Goal: Information Seeking & Learning: Learn about a topic

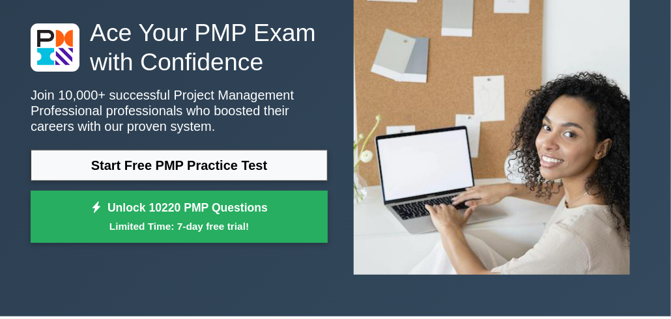
scroll to position [90, 0]
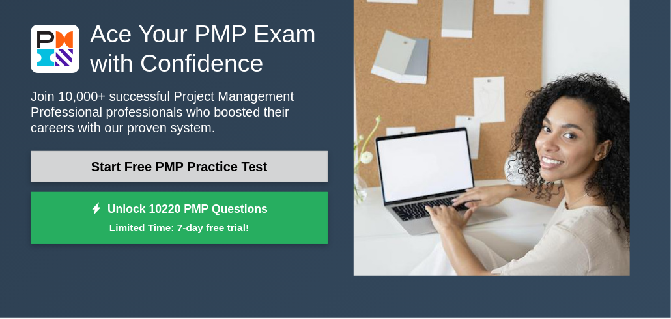
click at [79, 169] on link "Start Free PMP Practice Test" at bounding box center [179, 166] width 297 height 31
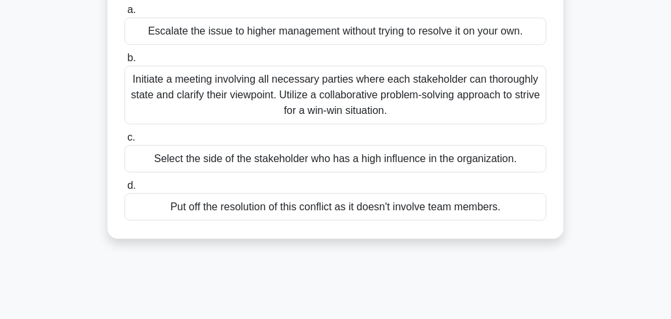
scroll to position [166, 0]
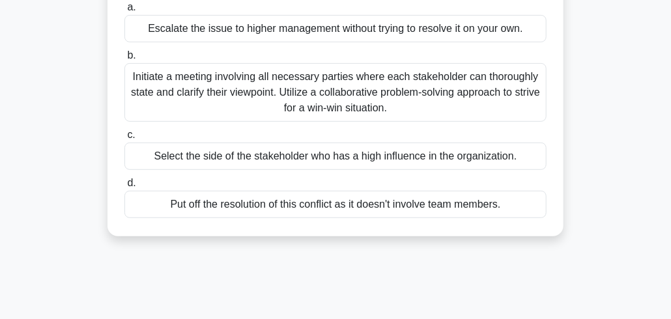
click at [147, 160] on div "Select the side of the stakeholder who has a high influence in the organization." at bounding box center [335, 156] width 422 height 27
click at [124, 139] on input "c. Select the side of the stakeholder who has a high influence in the organizat…" at bounding box center [124, 135] width 0 height 8
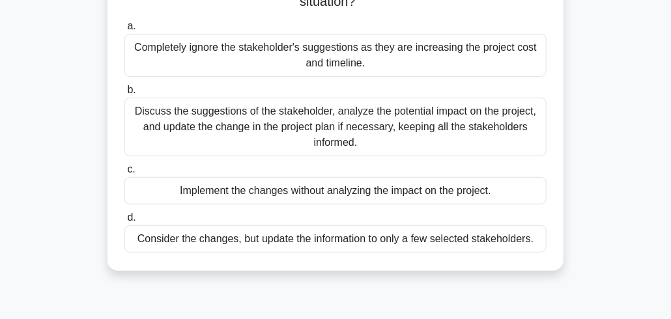
scroll to position [42, 0]
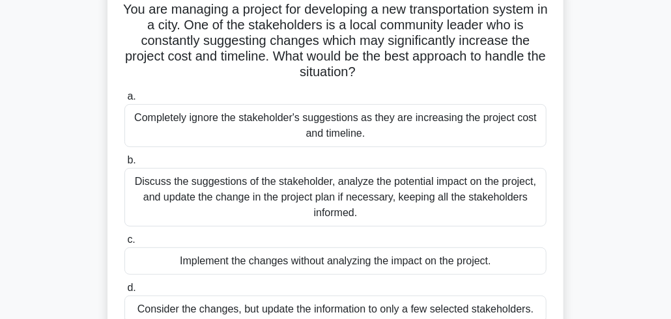
click at [190, 193] on div "Discuss the suggestions of the stakeholder, analyze the potential impact on the…" at bounding box center [335, 197] width 422 height 59
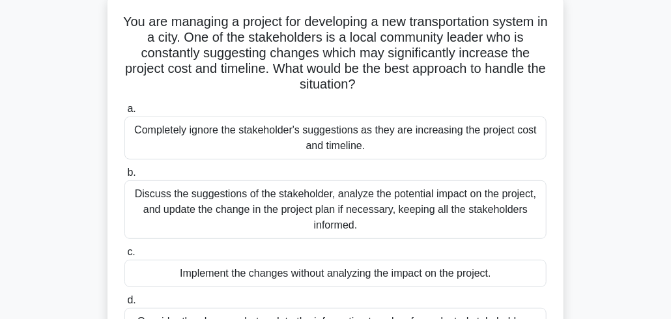
click at [124, 177] on input "b. Discuss the suggestions of the stakeholder, analyze the potential impact on …" at bounding box center [124, 173] width 0 height 8
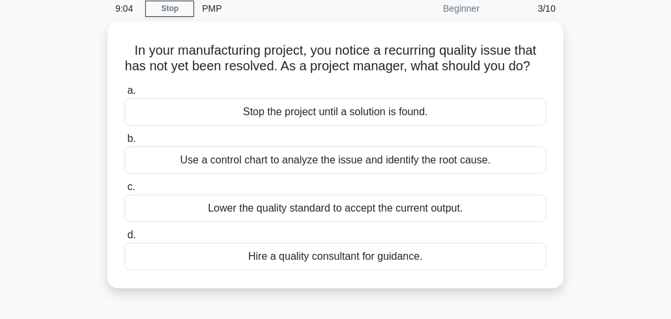
scroll to position [36, 0]
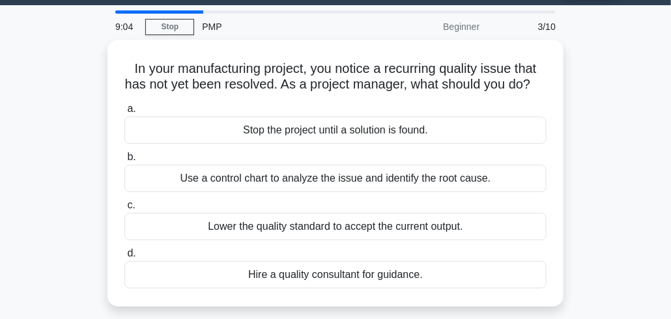
click at [70, 276] on div "In your manufacturing project, you notice a recurring quality issue that has no…" at bounding box center [336, 181] width 626 height 283
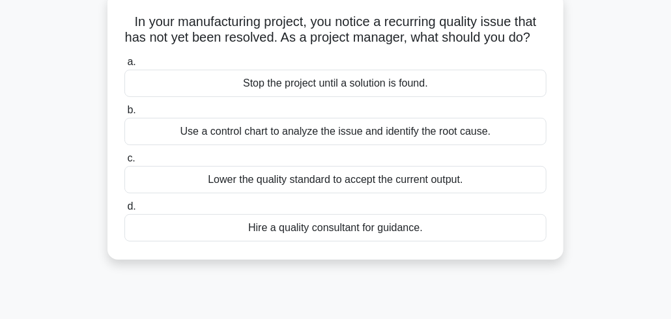
scroll to position [84, 0]
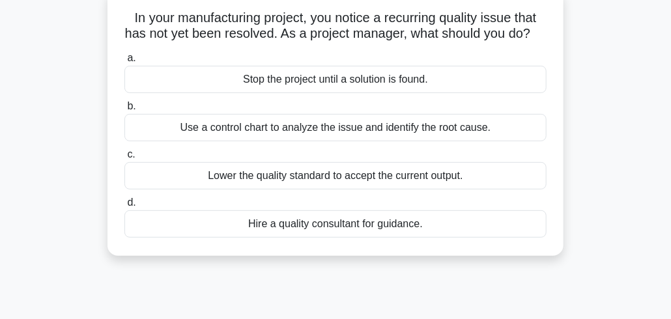
click at [168, 93] on div "Stop the project until a solution is found." at bounding box center [335, 79] width 422 height 27
click at [124, 63] on input "a. Stop the project until a solution is found." at bounding box center [124, 58] width 0 height 8
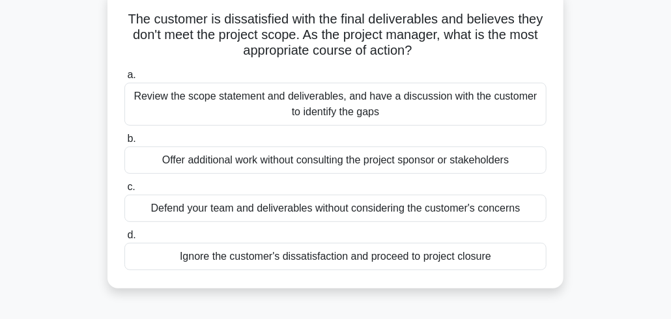
scroll to position [87, 0]
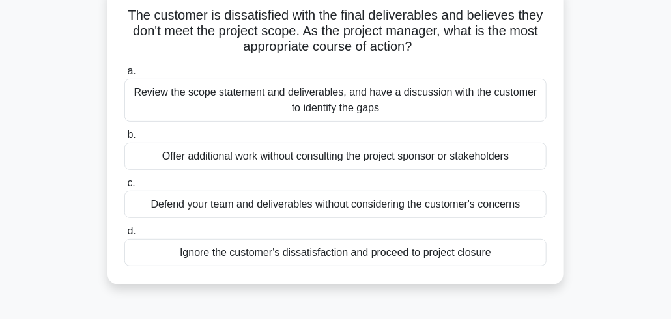
click at [167, 110] on div "Review the scope statement and deliverables, and have a discussion with the cus…" at bounding box center [335, 100] width 422 height 43
click at [124, 76] on input "a. Review the scope statement and deliverables, and have a discussion with the …" at bounding box center [124, 71] width 0 height 8
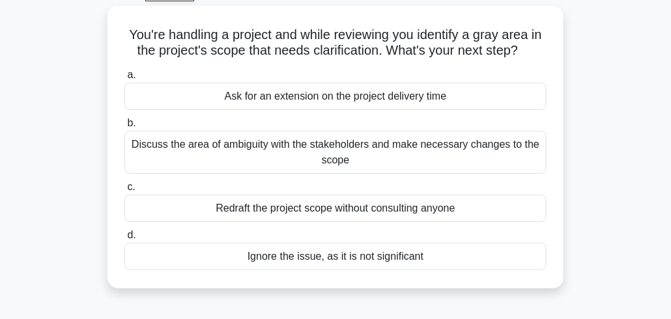
scroll to position [88, 0]
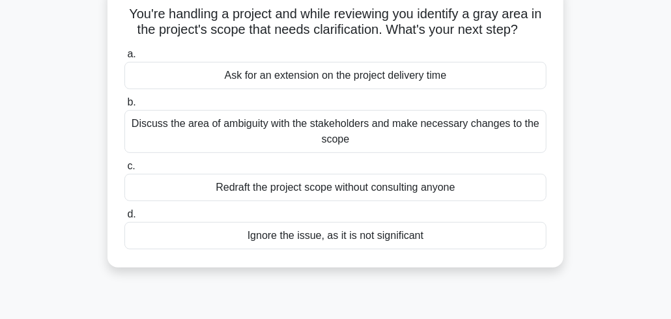
click at [450, 138] on div "Discuss the area of ambiguity with the stakeholders and make necessary changes …" at bounding box center [335, 131] width 422 height 43
click at [124, 107] on input "b. Discuss the area of ambiguity with the stakeholders and make necessary chang…" at bounding box center [124, 102] width 0 height 8
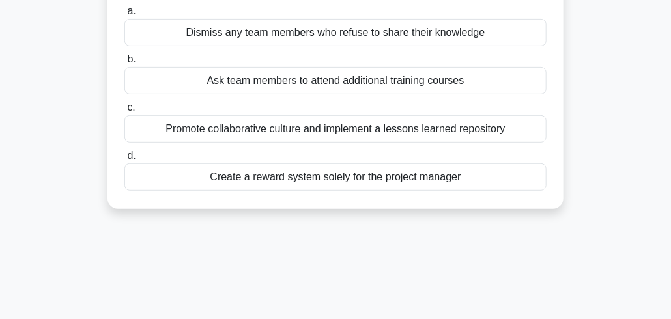
scroll to position [167, 0]
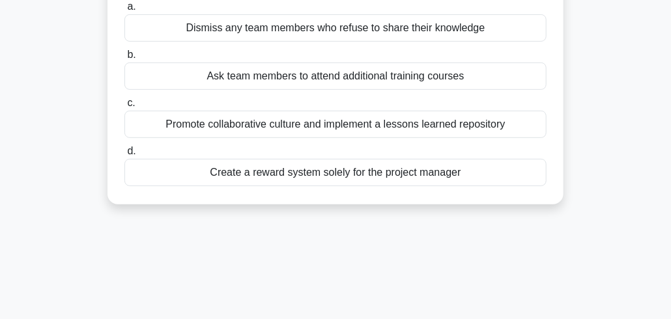
click at [188, 74] on div "Ask team members to attend additional training courses" at bounding box center [335, 76] width 422 height 27
click at [124, 59] on input "b. Ask team members to attend additional training courses" at bounding box center [124, 55] width 0 height 8
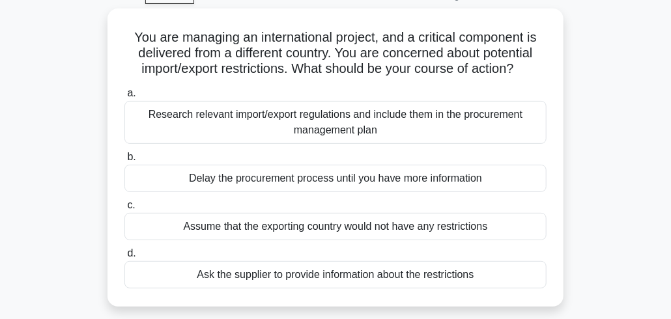
scroll to position [68, 0]
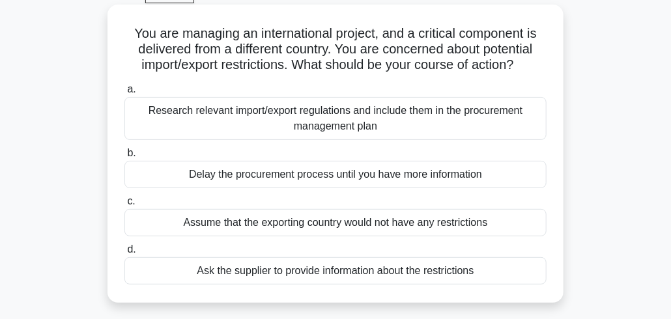
click at [476, 124] on div "Research relevant import/export regulations and include them in the procurement…" at bounding box center [335, 118] width 422 height 43
click at [124, 94] on input "a. Research relevant import/export regulations and include them in the procurem…" at bounding box center [124, 89] width 0 height 8
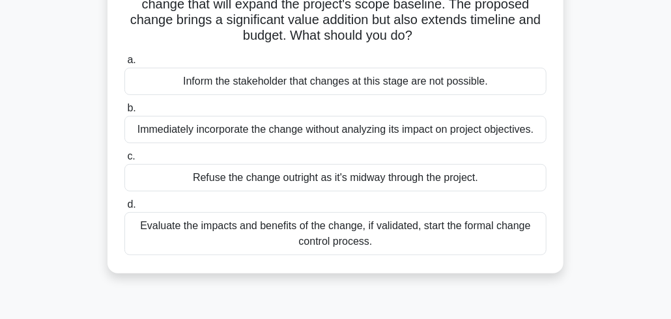
scroll to position [118, 0]
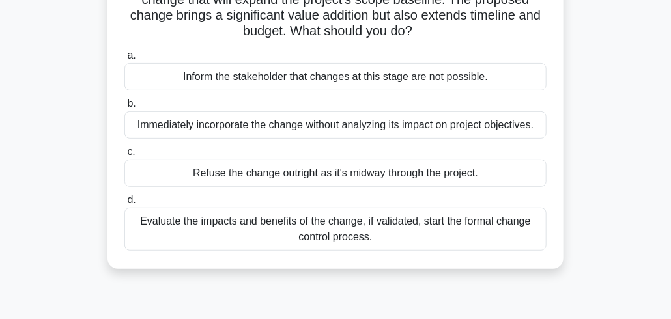
click at [461, 146] on label "c. Refuse the change outright as it's midway through the project." at bounding box center [335, 165] width 422 height 43
click at [124, 148] on input "c. Refuse the change outright as it's midway through the project." at bounding box center [124, 152] width 0 height 8
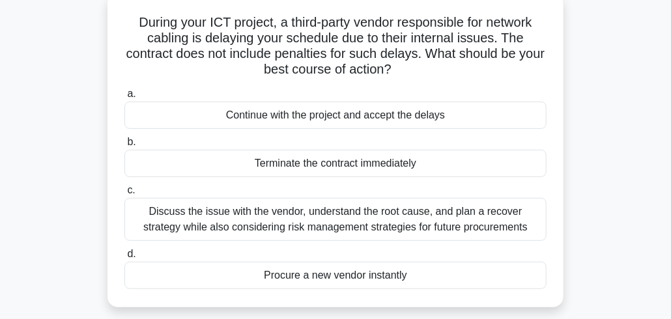
scroll to position [87, 0]
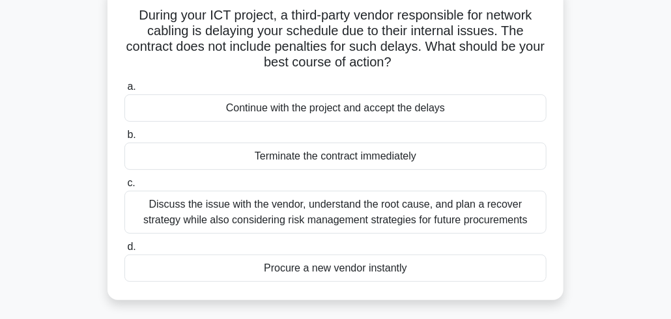
click at [430, 218] on div "Discuss the issue with the vendor, understand the root cause, and plan a recove…" at bounding box center [335, 212] width 422 height 43
click at [124, 188] on input "c. Discuss the issue with the vendor, understand the root cause, and plan a rec…" at bounding box center [124, 183] width 0 height 8
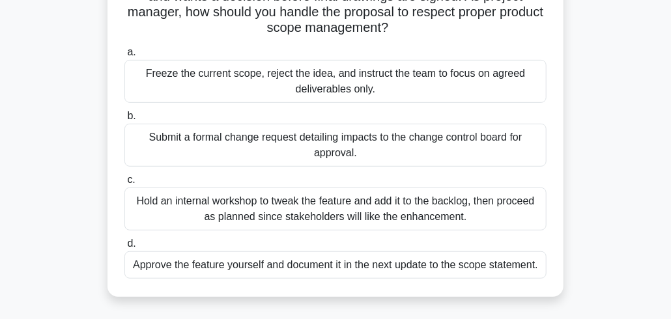
scroll to position [172, 0]
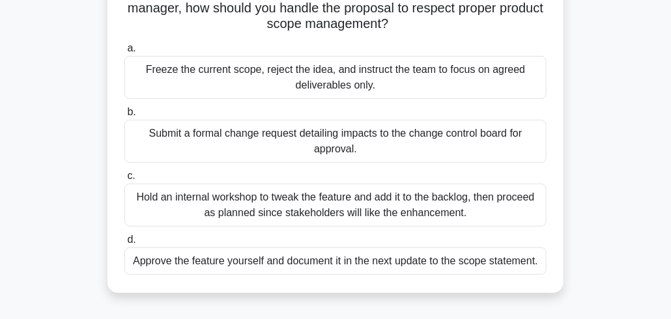
click at [398, 145] on div "Submit a formal change request detailing impacts to the change control board fo…" at bounding box center [335, 141] width 422 height 43
click at [124, 117] on input "b. Submit a formal change request detailing impacts to the change control board…" at bounding box center [124, 112] width 0 height 8
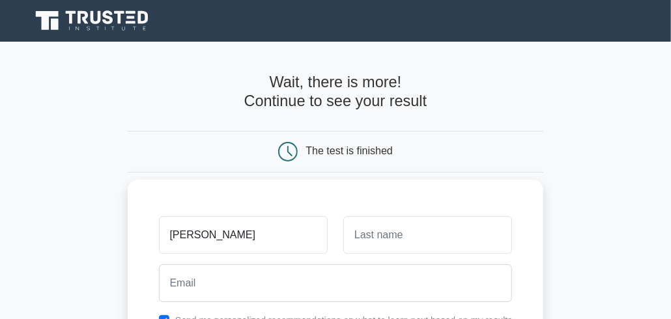
type input "doris"
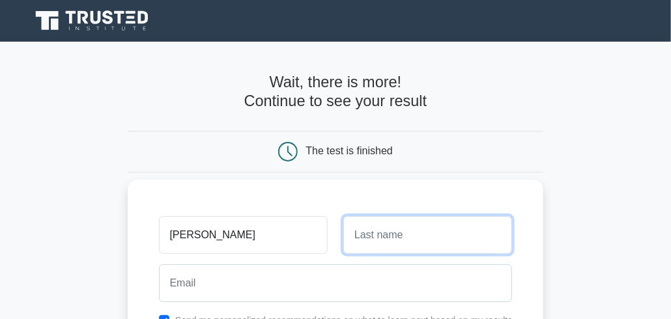
click at [451, 238] on input "text" at bounding box center [427, 235] width 169 height 38
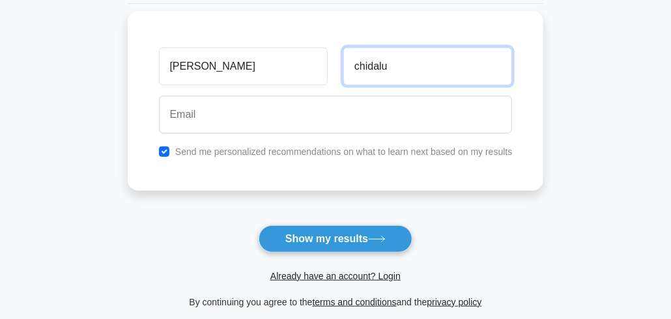
scroll to position [169, 0]
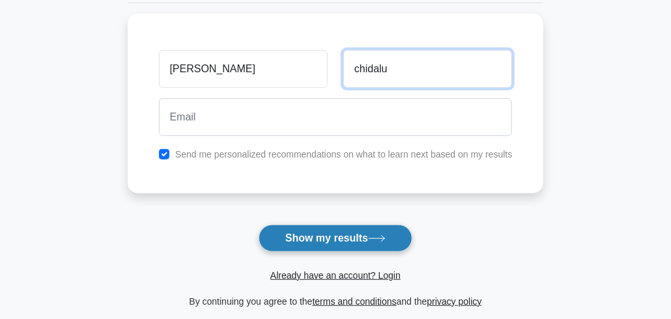
type input "chidalu"
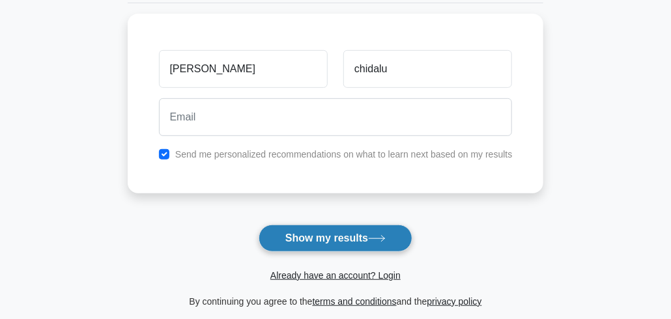
click at [370, 244] on button "Show my results" at bounding box center [336, 238] width 154 height 27
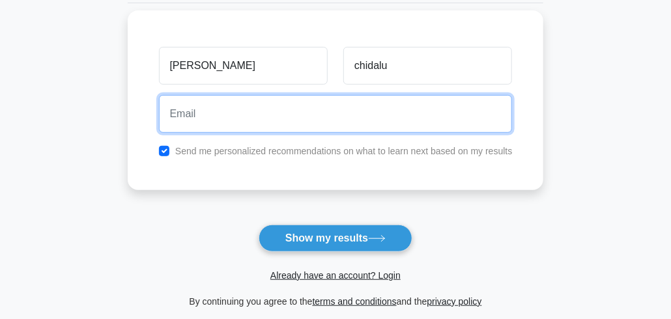
click at [242, 115] on input "email" at bounding box center [336, 114] width 354 height 38
type input "d"
type input "D"
type input "d"
type input "Dorischidalu80"
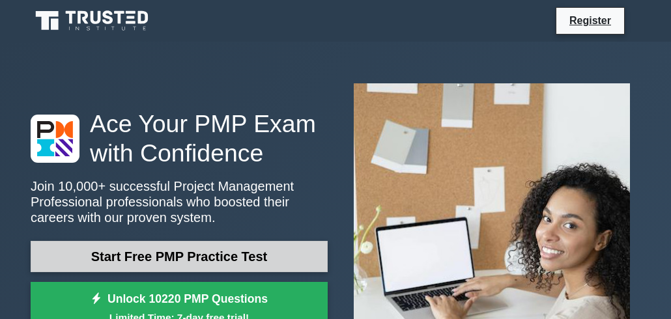
click at [130, 241] on link "Start Free PMP Practice Test" at bounding box center [179, 256] width 297 height 31
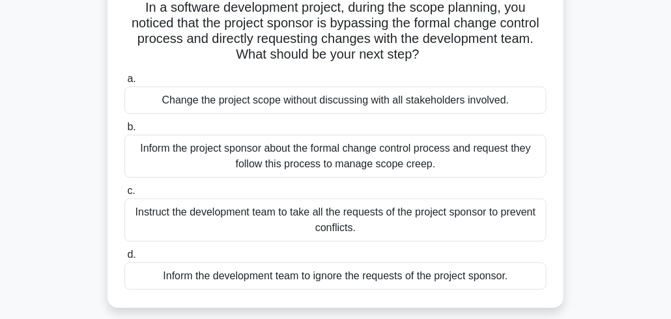
scroll to position [91, 0]
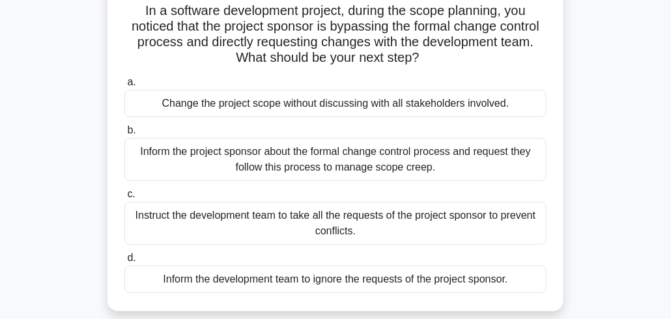
click at [152, 167] on div "Inform the project sponsor about the formal change control process and request …" at bounding box center [335, 159] width 422 height 43
click at [124, 135] on input "b. Inform the project sponsor about the formal change control process and reque…" at bounding box center [124, 130] width 0 height 8
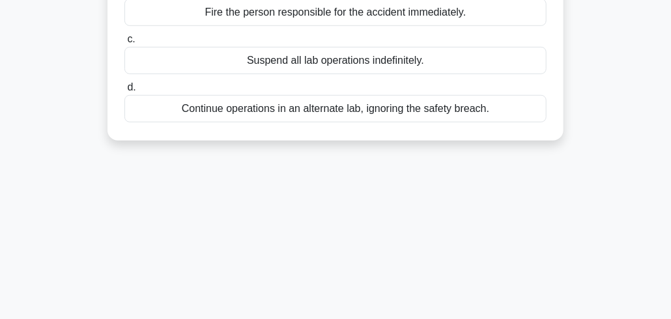
scroll to position [385, 0]
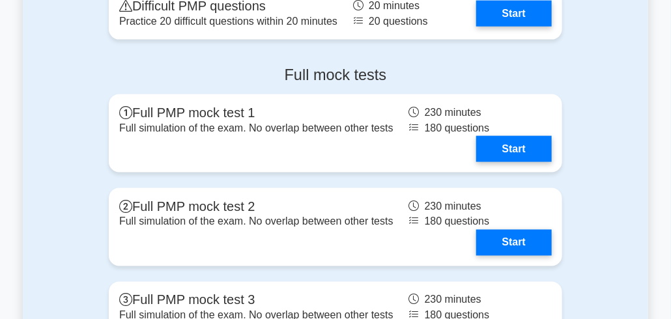
scroll to position [3977, 0]
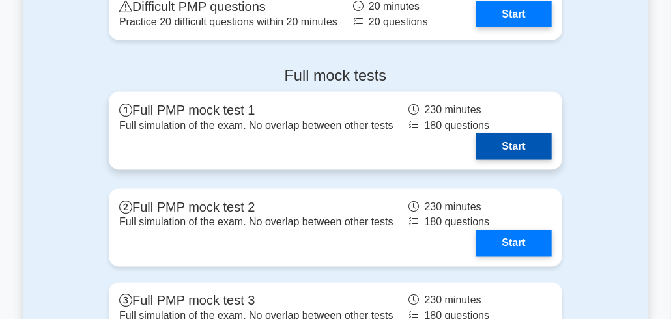
click at [524, 154] on link "Start" at bounding box center [514, 147] width 76 height 26
